Goal: Transaction & Acquisition: Purchase product/service

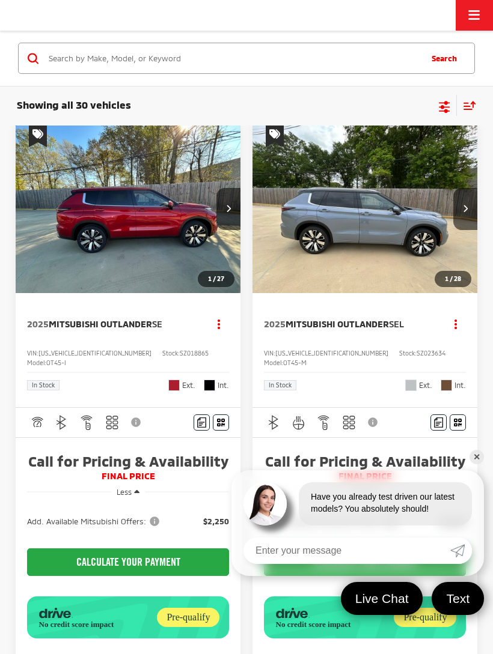
scroll to position [161, 0]
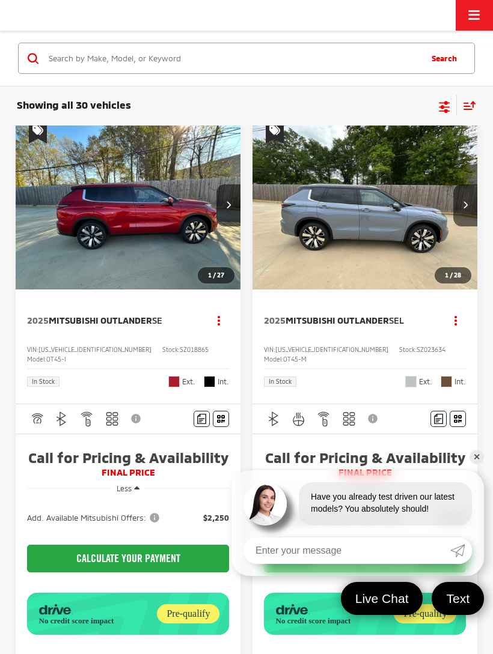
click at [471, 465] on link "✕" at bounding box center [476, 457] width 14 height 14
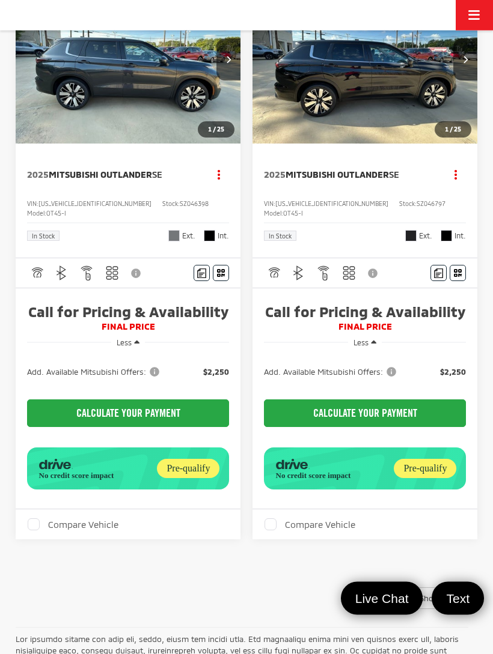
scroll to position [3180, 0]
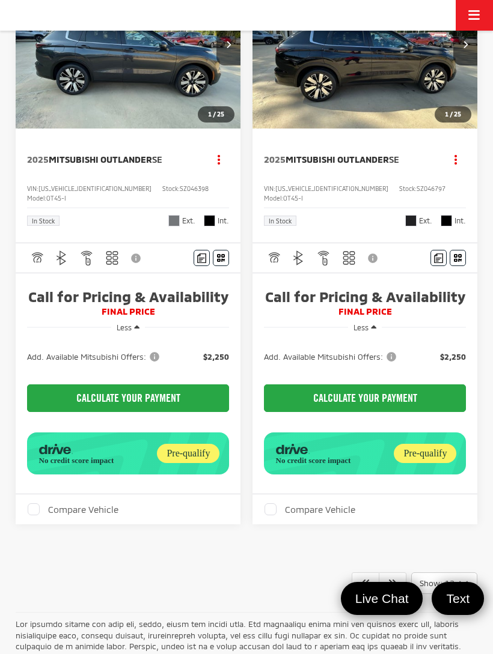
click at [410, 130] on img "2025 Mitsubishi Outlander SE 0" at bounding box center [365, 45] width 227 height 170
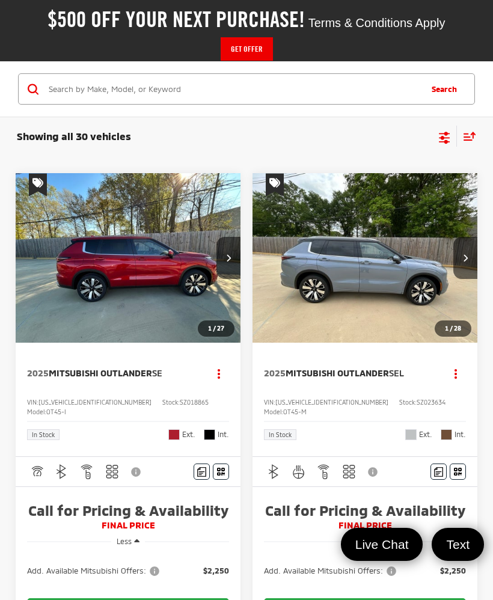
scroll to position [0, 0]
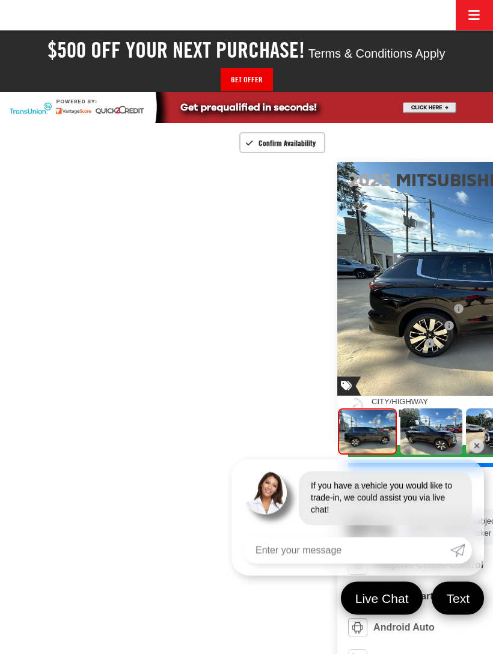
scroll to position [90, 0]
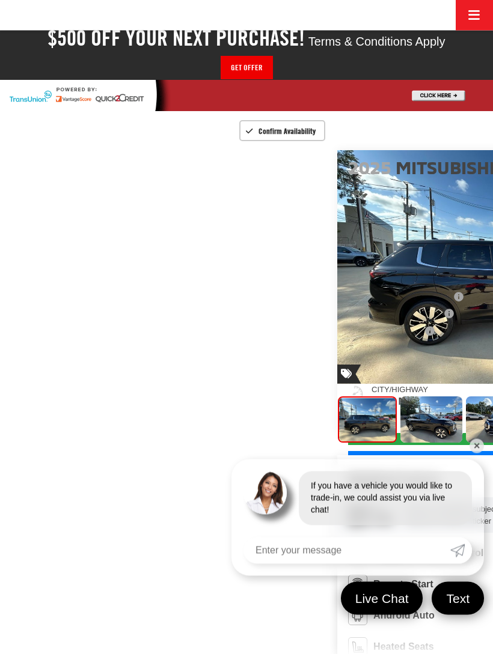
click at [478, 454] on link "✕" at bounding box center [476, 446] width 14 height 14
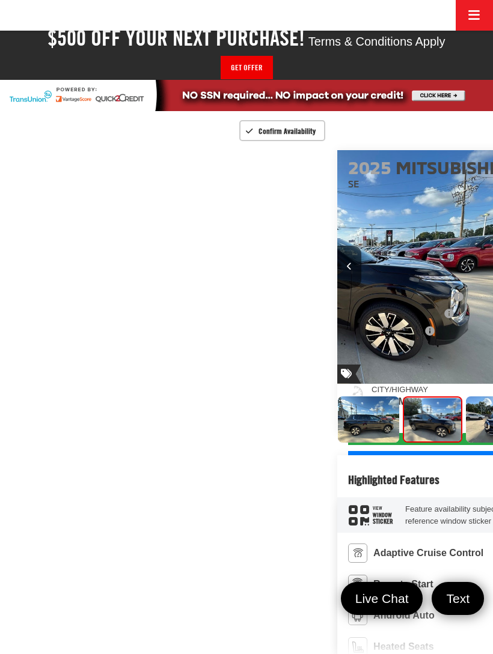
scroll to position [0, 493]
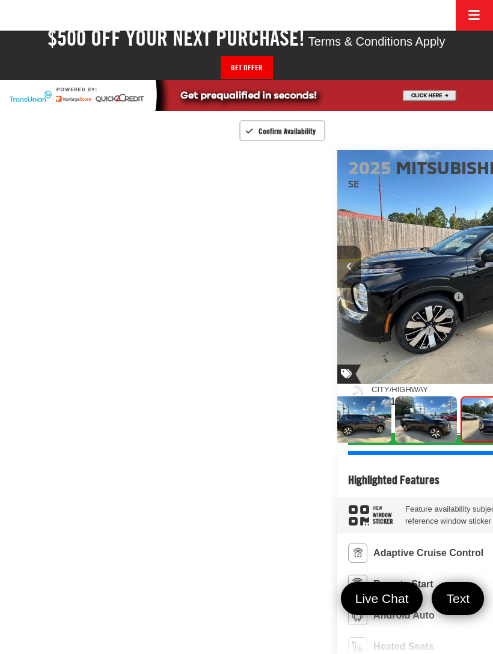
scroll to position [0, 8]
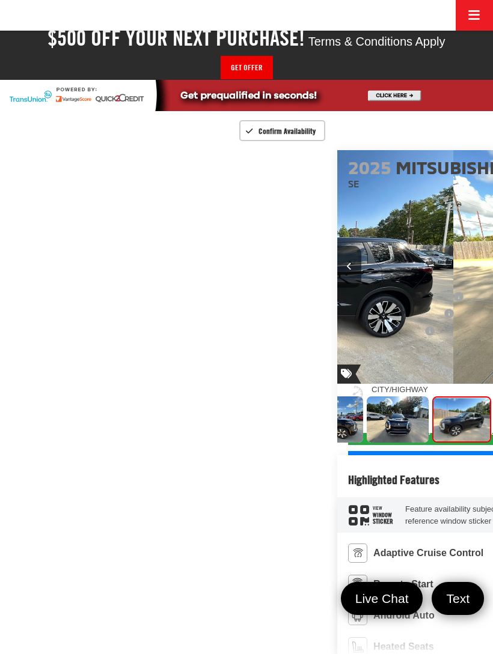
scroll to position [0, 1478]
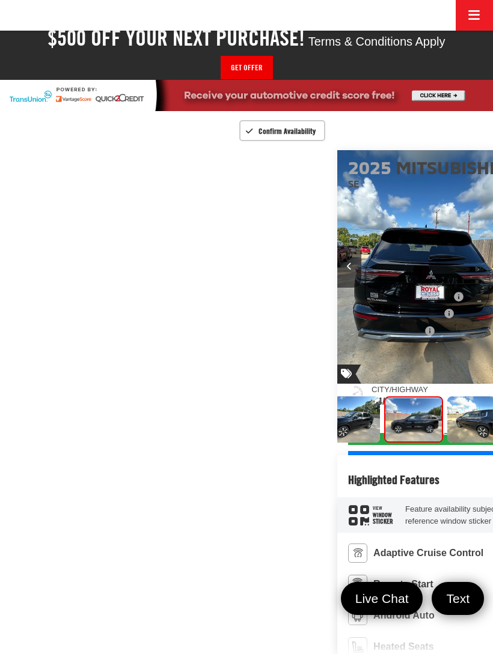
scroll to position [0, 1971]
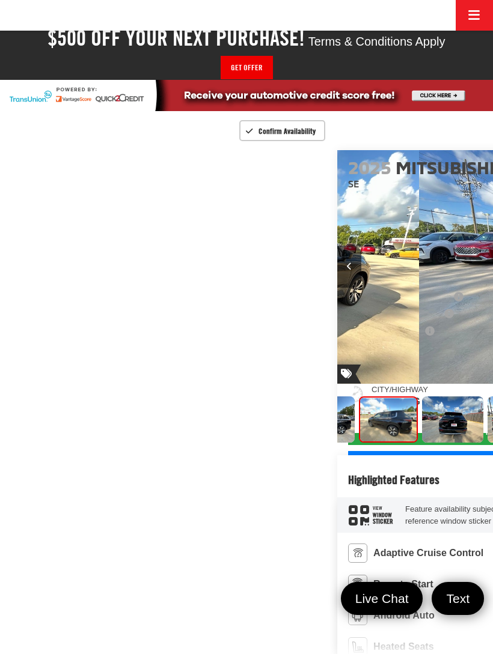
scroll to position [0, 319]
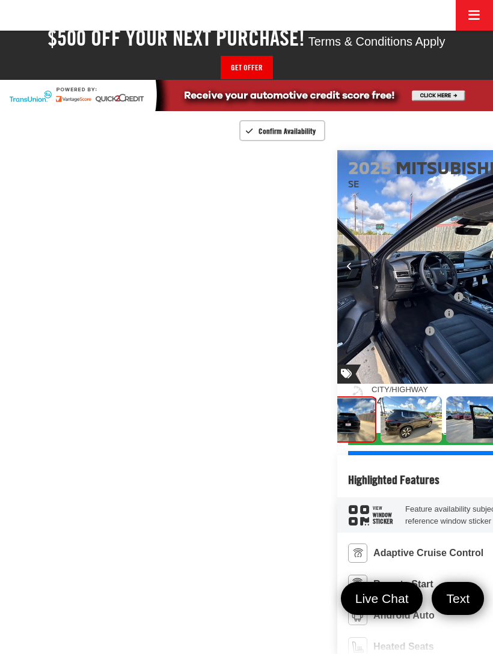
scroll to position [0, 2957]
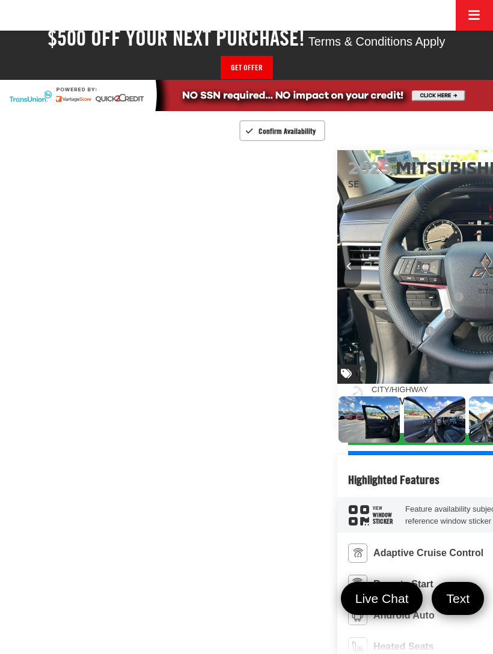
scroll to position [0, 0]
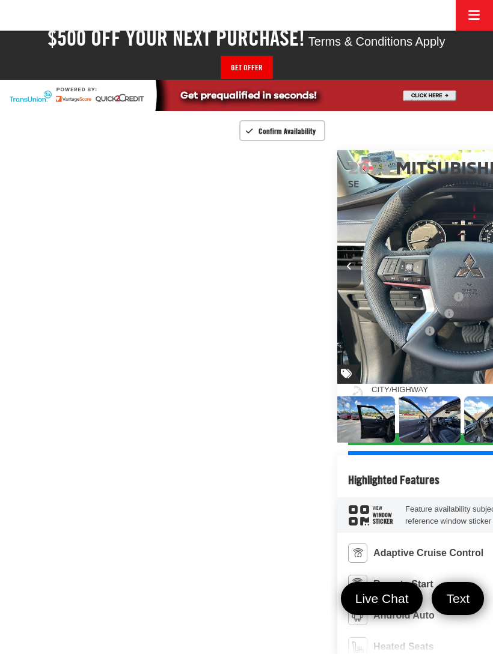
click at [337, 288] on button "Previous image" at bounding box center [349, 267] width 24 height 42
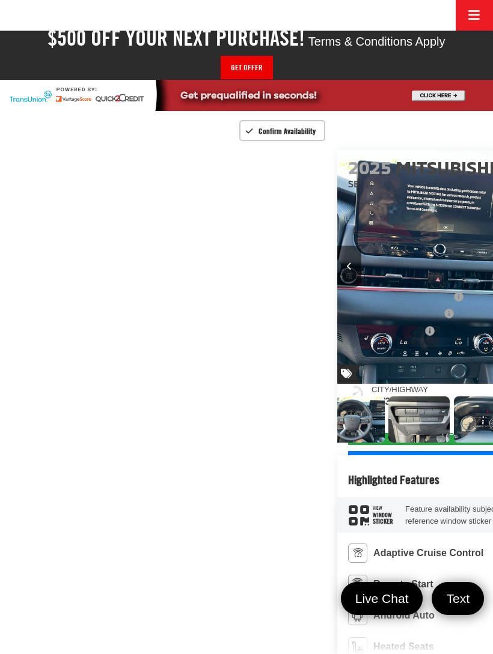
click at [337, 288] on button "Previous image" at bounding box center [349, 267] width 24 height 42
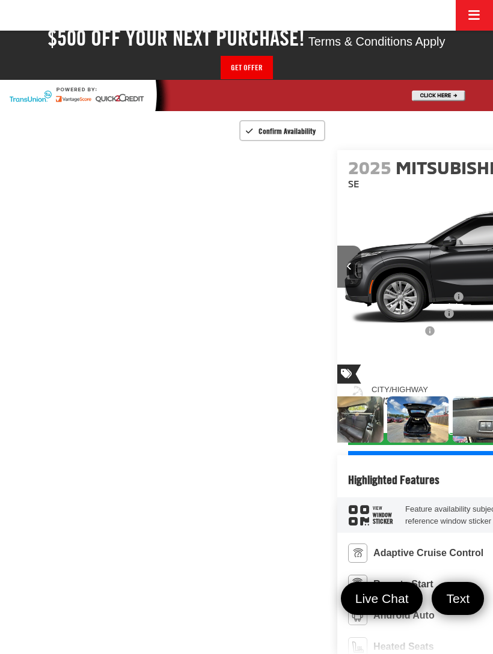
scroll to position [0, 9363]
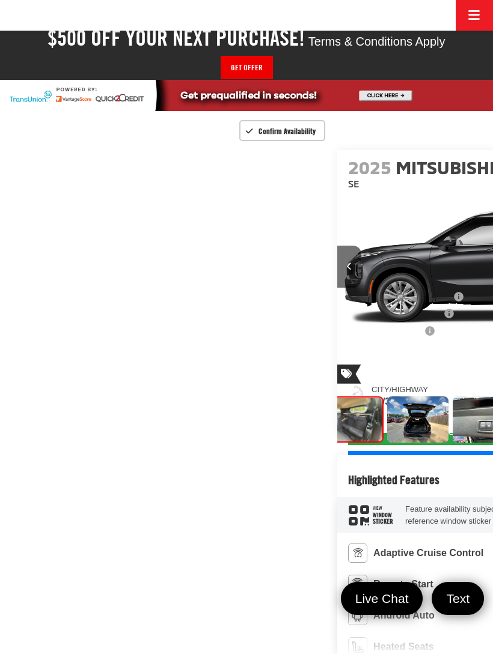
click at [337, 288] on button "Previous image" at bounding box center [349, 267] width 24 height 42
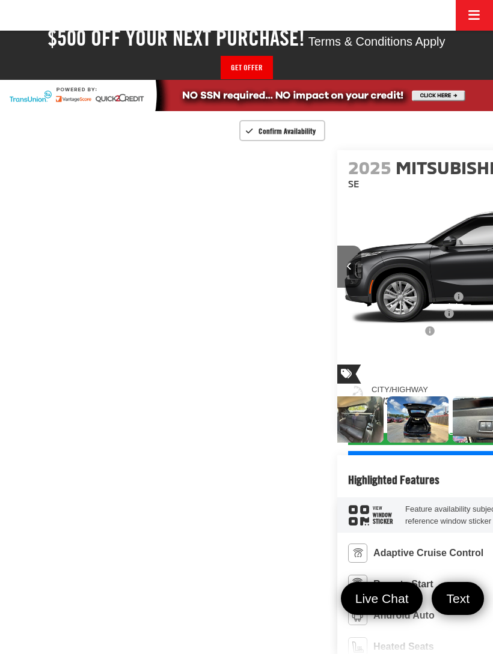
scroll to position [0, 1767]
click at [337, 288] on button "Previous image" at bounding box center [349, 267] width 24 height 42
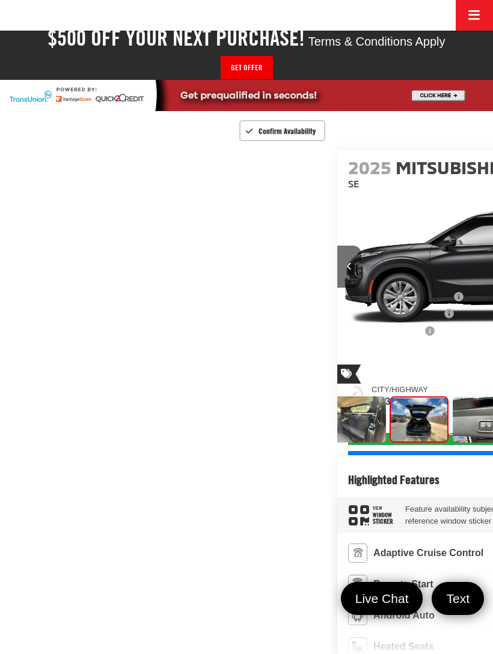
scroll to position [0, 10349]
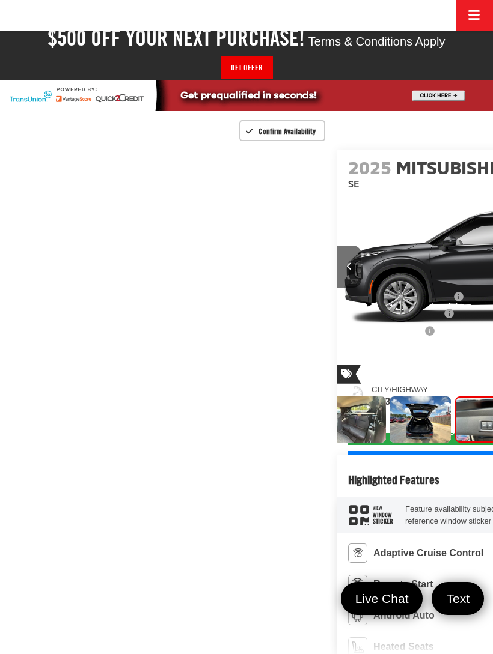
scroll to position [0, 10842]
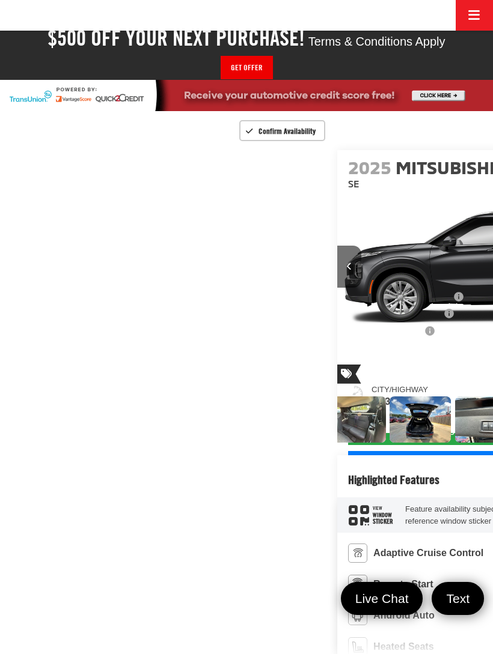
scroll to position [0, 11827]
click at [337, 288] on button "Previous image" at bounding box center [349, 267] width 24 height 42
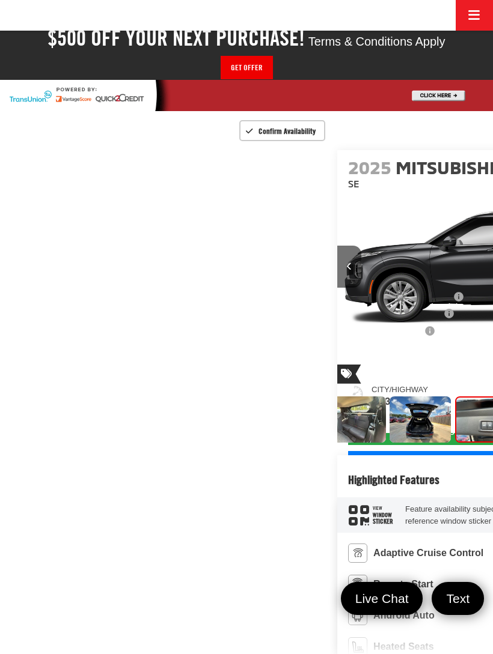
scroll to position [0, 10842]
click at [337, 288] on button "Previous image" at bounding box center [349, 267] width 24 height 42
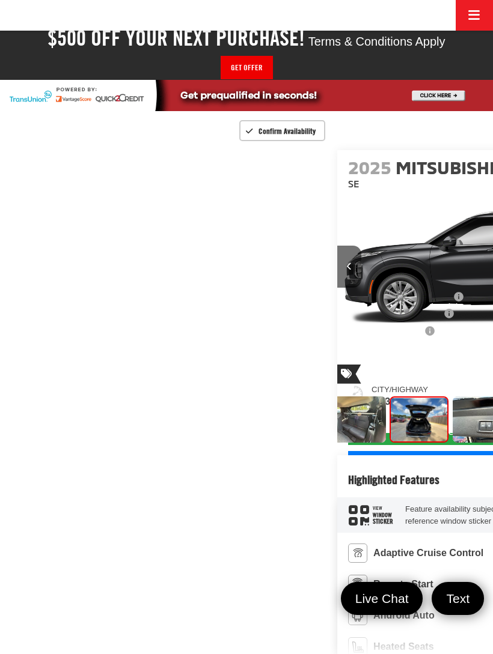
click at [337, 288] on button "Previous image" at bounding box center [349, 267] width 24 height 42
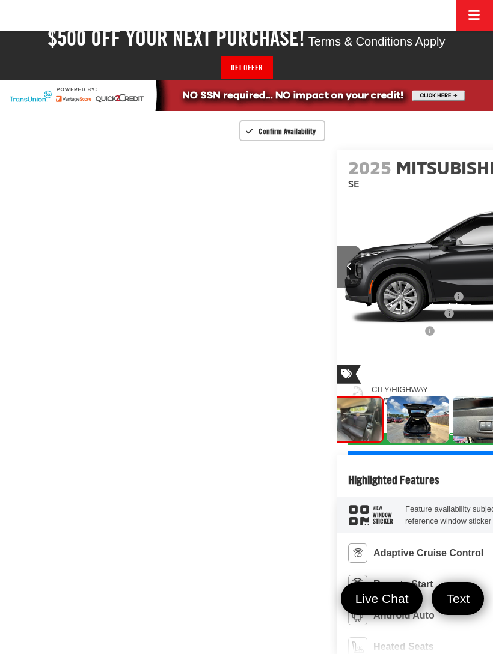
click at [337, 288] on button "Previous image" at bounding box center [349, 267] width 24 height 42
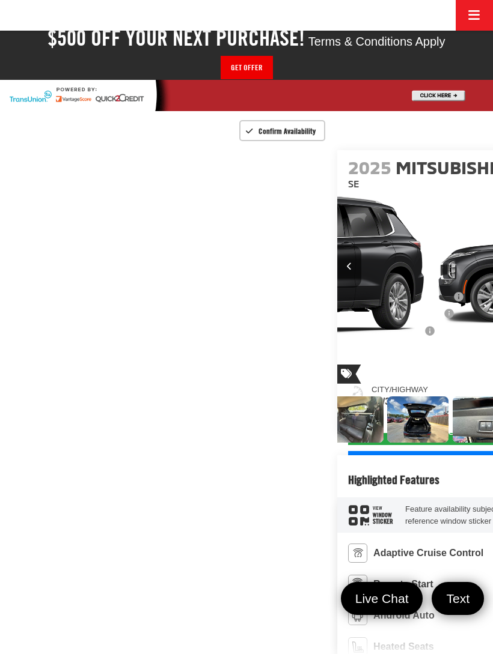
click at [337, 288] on button "Previous image" at bounding box center [349, 267] width 24 height 42
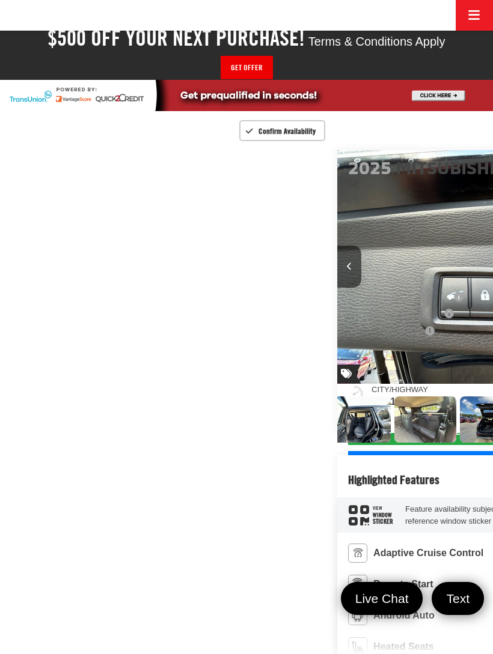
click at [337, 288] on button "Previous image" at bounding box center [349, 267] width 24 height 42
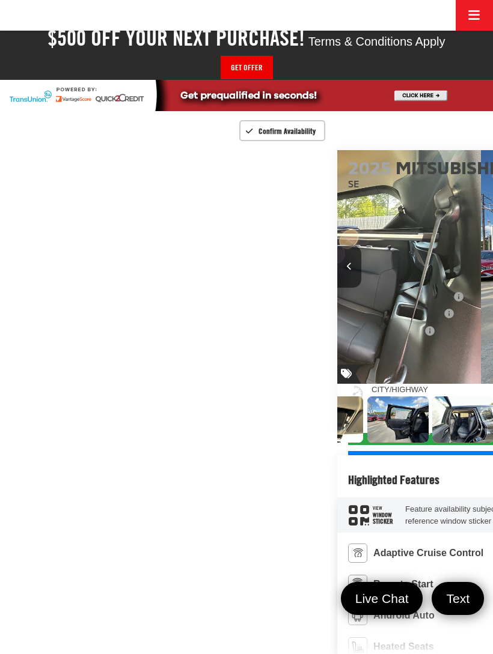
click at [337, 288] on button "Previous image" at bounding box center [349, 267] width 24 height 42
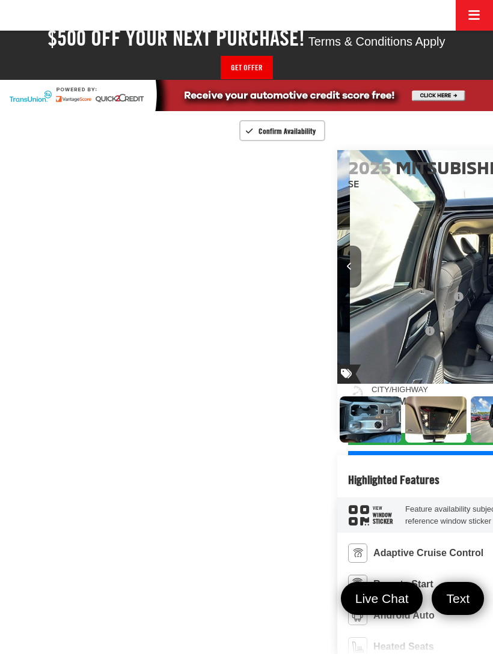
click at [337, 288] on button "Previous image" at bounding box center [349, 267] width 24 height 42
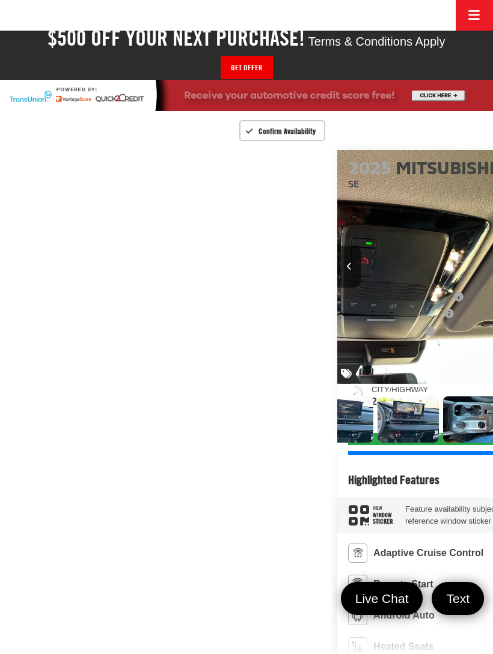
click at [337, 288] on button "Previous image" at bounding box center [349, 267] width 24 height 42
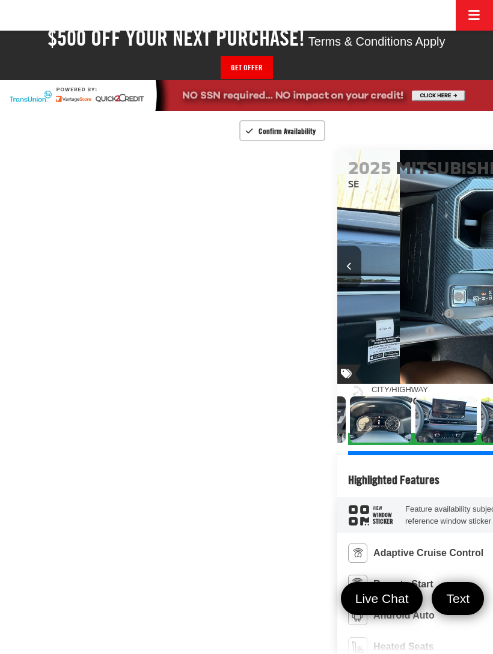
click at [337, 288] on button "Previous image" at bounding box center [349, 267] width 24 height 42
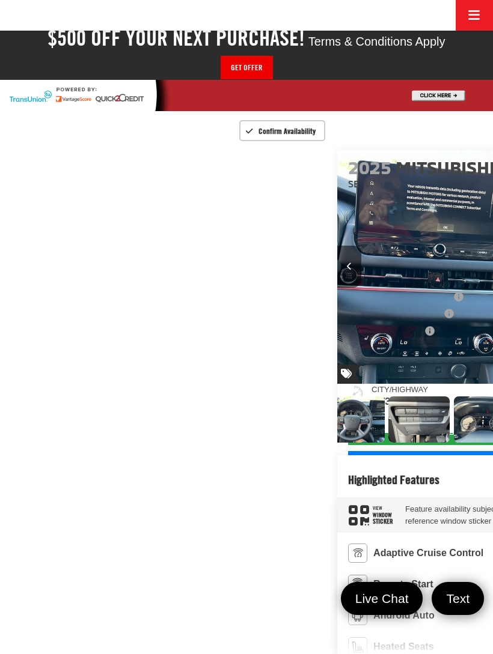
click at [337, 288] on button "Previous image" at bounding box center [349, 267] width 24 height 42
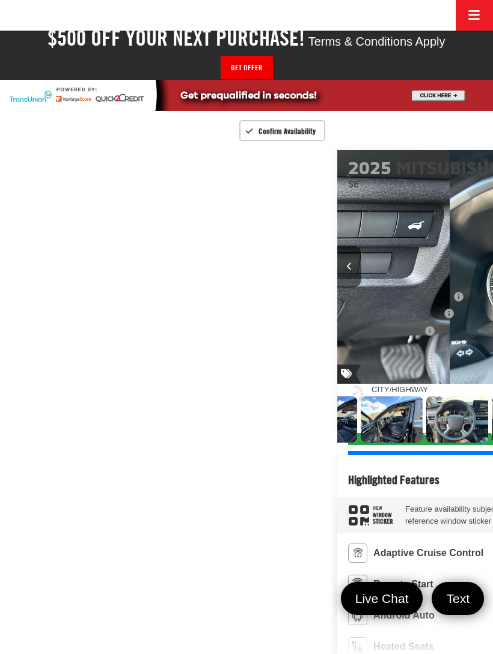
click at [337, 288] on button "Previous image" at bounding box center [349, 267] width 24 height 42
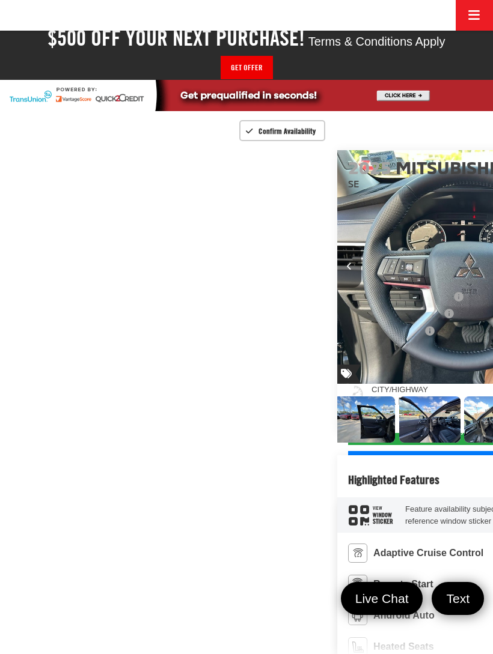
click at [337, 288] on button "Previous image" at bounding box center [349, 267] width 24 height 42
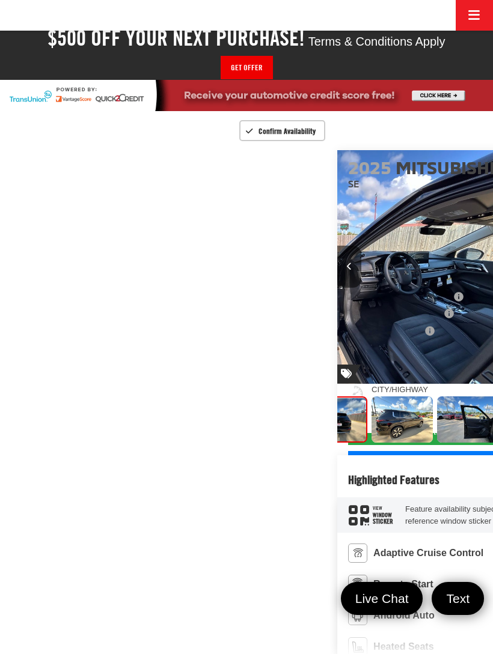
click at [337, 288] on button "Previous image" at bounding box center [349, 267] width 24 height 42
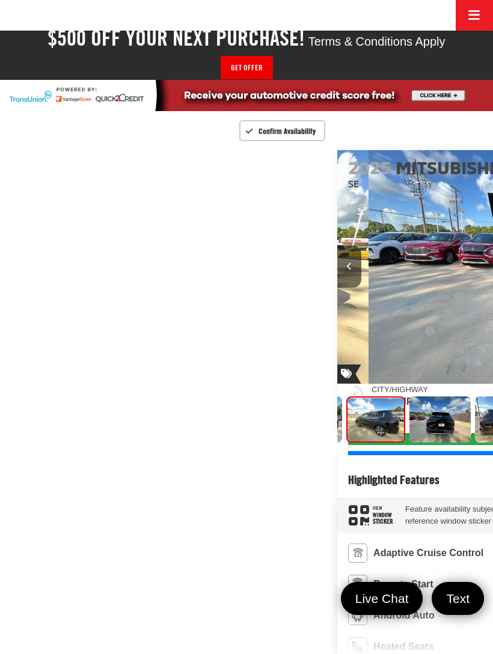
click at [337, 288] on button "Previous image" at bounding box center [349, 267] width 24 height 42
